Goal: Information Seeking & Learning: Learn about a topic

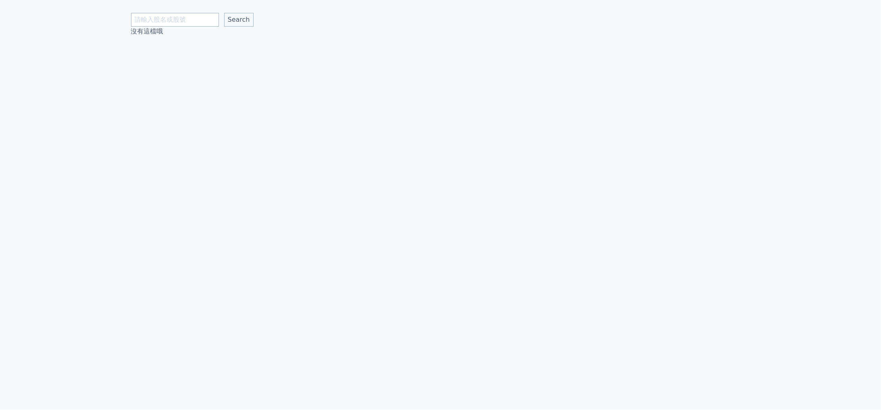
click at [173, 26] on body "Search 沒有這檔哦" at bounding box center [440, 205] width 881 height 410
type input "9924"
click at [224, 13] on input "Search" at bounding box center [238, 20] width 29 height 14
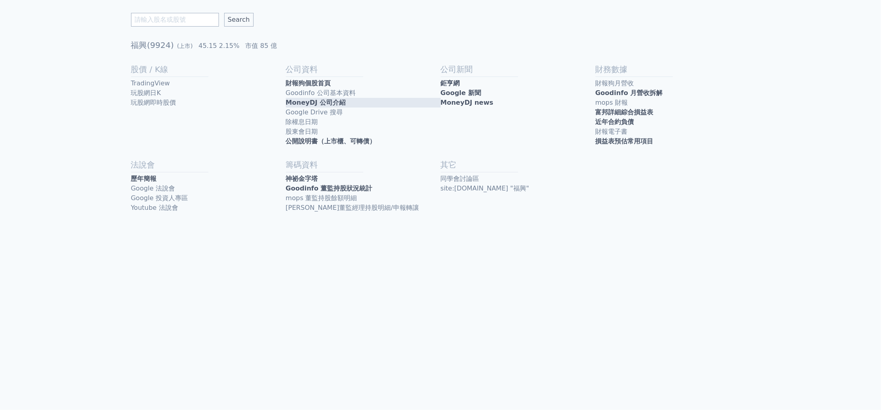
click at [327, 104] on link "MoneyDJ 公司介紹" at bounding box center [363, 103] width 155 height 10
click at [337, 84] on link "財報狗個股首頁" at bounding box center [363, 84] width 155 height 10
click at [653, 119] on link "近年合約負債" at bounding box center [672, 122] width 155 height 10
click at [171, 29] on div "Search 福興(9924) (上市) 45.15 2.15% 市值 85 億 股價 / K線 TradingView 玩股網日K 玩股網即時股價 公司資料…" at bounding box center [440, 113] width 619 height 226
drag, startPoint x: 171, startPoint y: 27, endPoint x: 172, endPoint y: 20, distance: 6.9
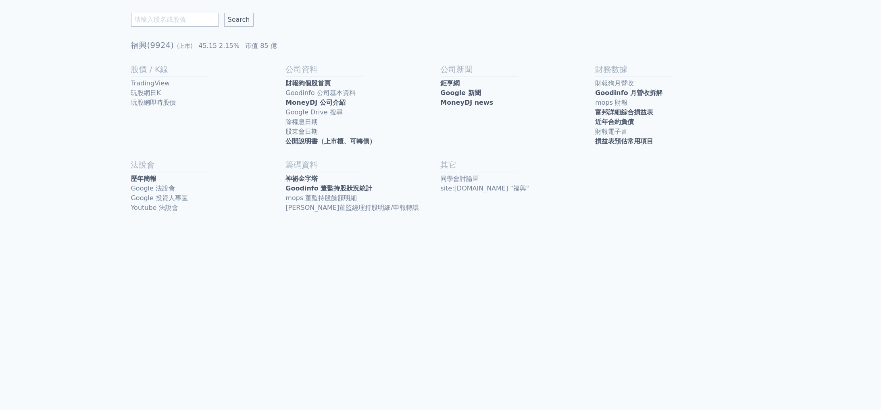
click at [172, 24] on div "Search 福興(9924) (上市) 45.15 2.15% 市值 85 億 股價 / K線 TradingView 玩股網日K 玩股網即時股價 公司資料…" at bounding box center [440, 113] width 619 height 226
click at [172, 20] on input "text" at bounding box center [175, 20] width 88 height 14
type input "巨漢"
click at [224, 13] on input "Search" at bounding box center [238, 20] width 29 height 14
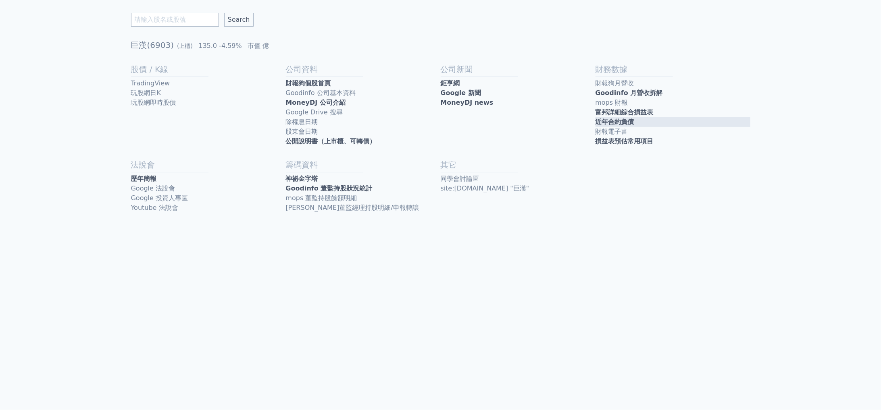
click at [640, 121] on link "近年合約負債" at bounding box center [672, 122] width 155 height 10
